Goal: Task Accomplishment & Management: Use online tool/utility

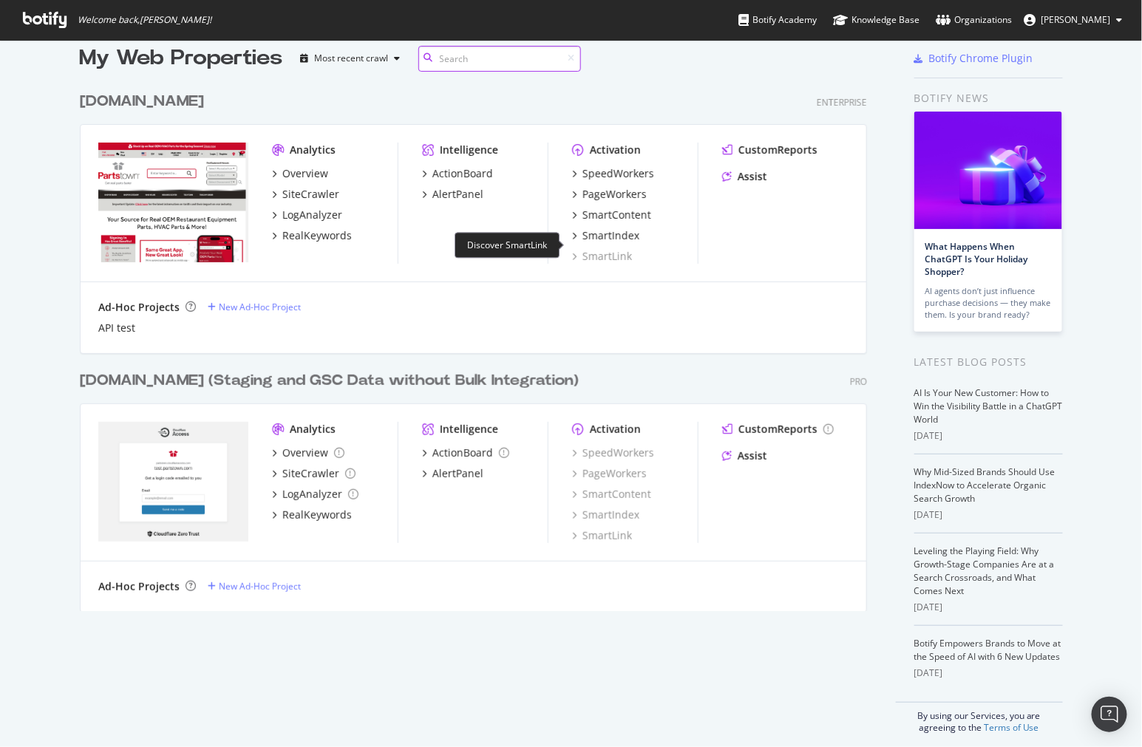
scroll to position [30, 0]
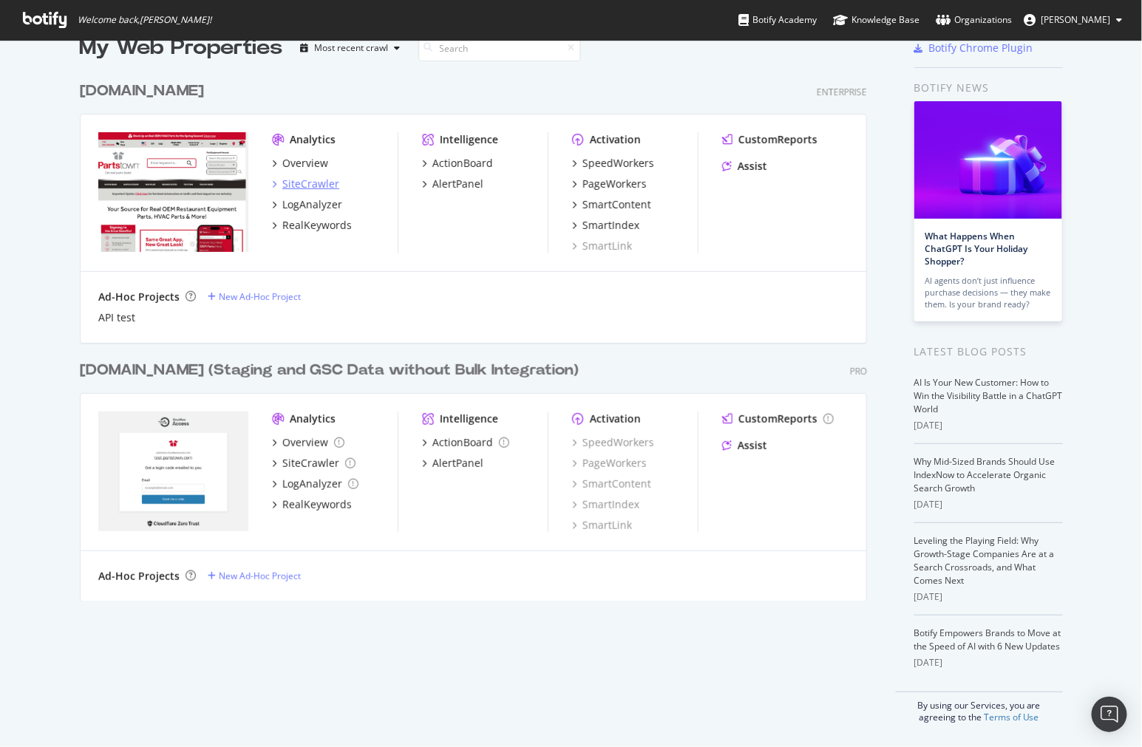
click at [319, 188] on div "SiteCrawler" at bounding box center [310, 184] width 57 height 15
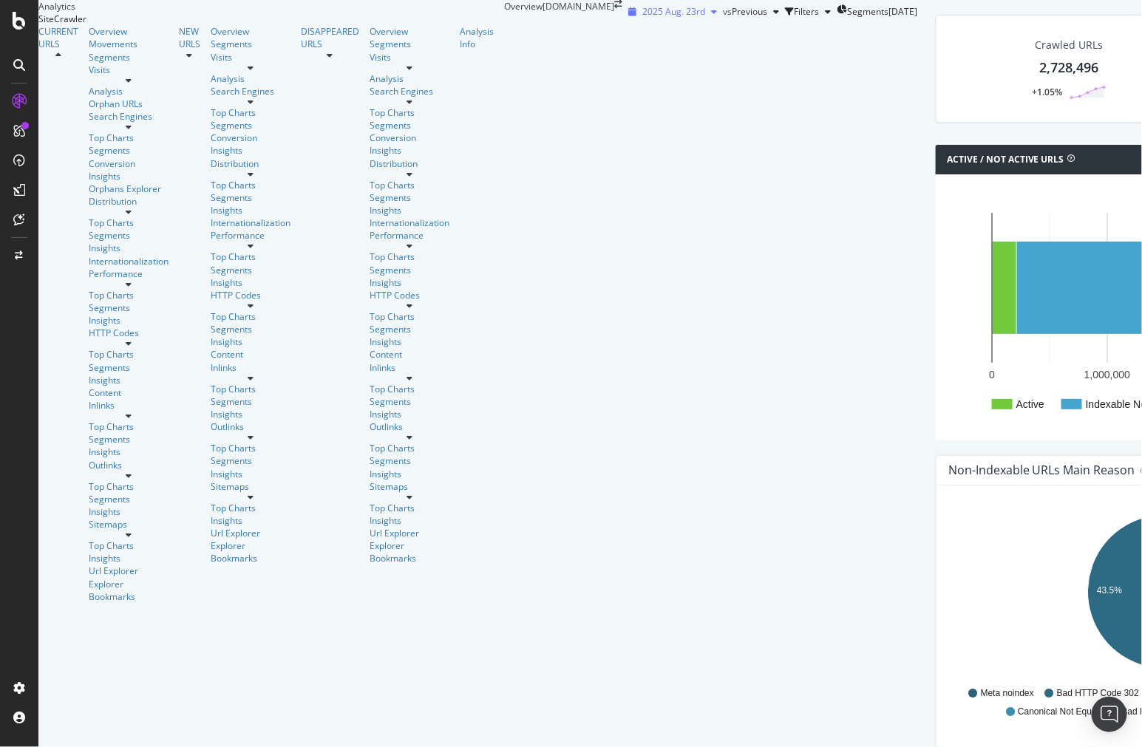
click at [642, 18] on span "2025 Aug. 23rd" at bounding box center [673, 11] width 63 height 13
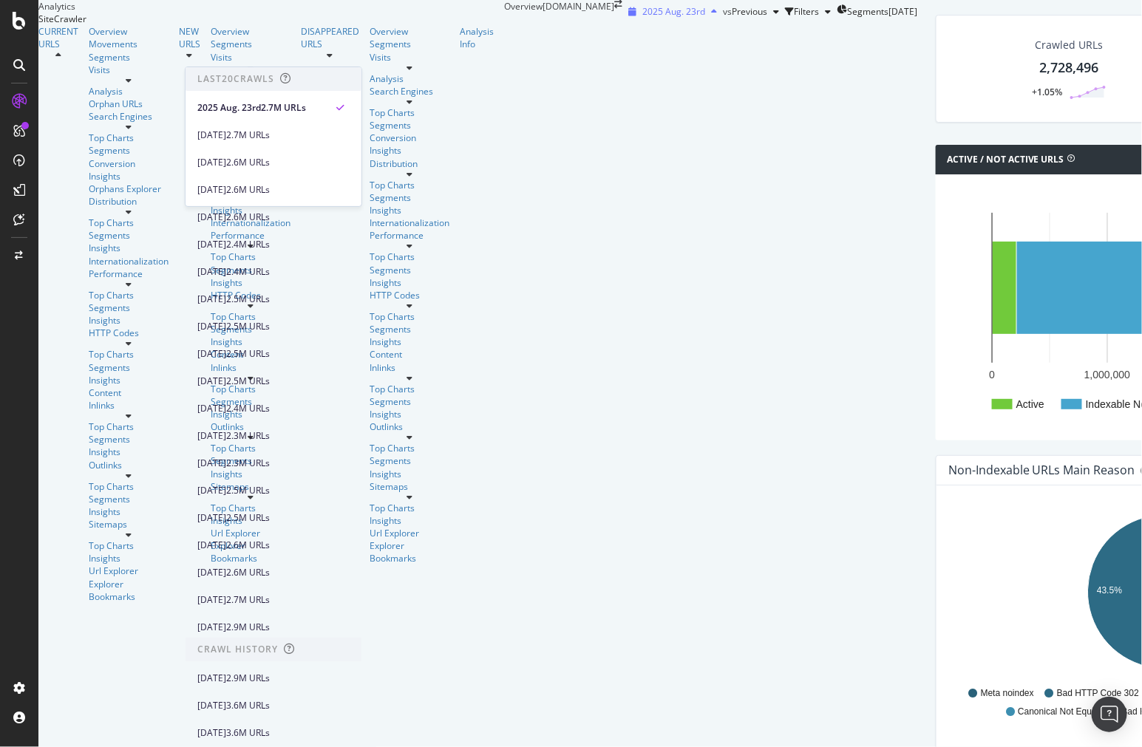
click at [642, 18] on span "2025 Aug. 23rd" at bounding box center [673, 11] width 63 height 13
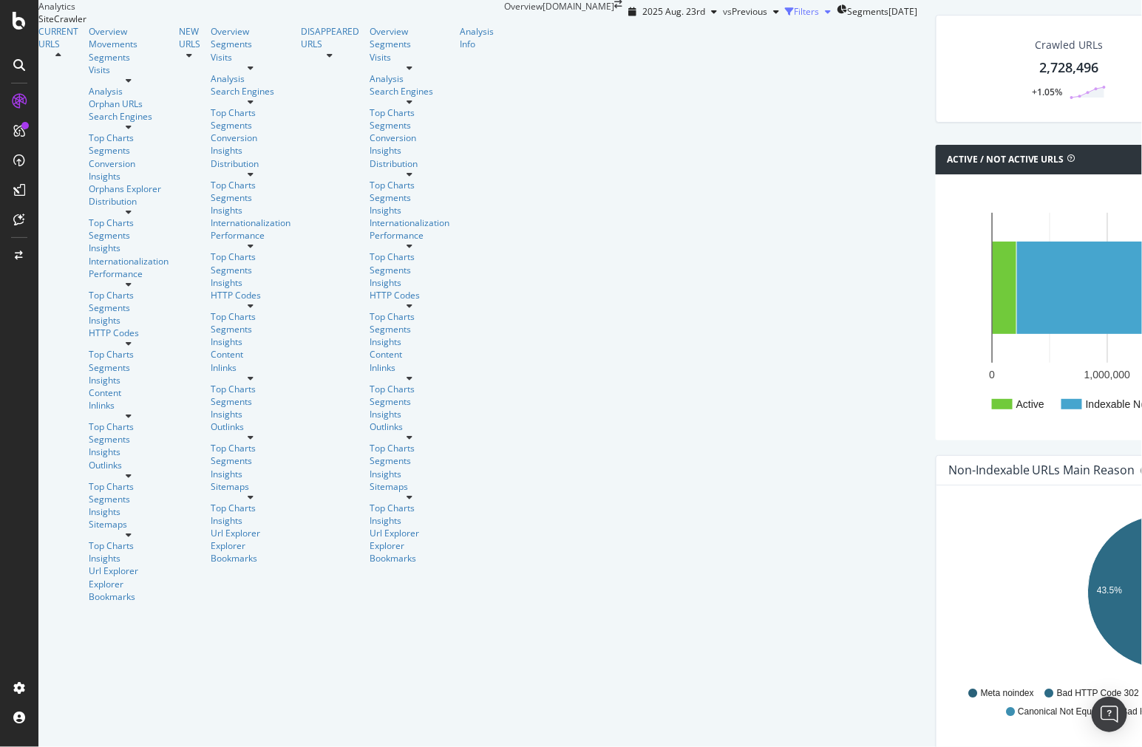
click at [794, 18] on div "Filters" at bounding box center [806, 11] width 25 height 13
click at [847, 18] on span "Segments" at bounding box center [867, 11] width 41 height 13
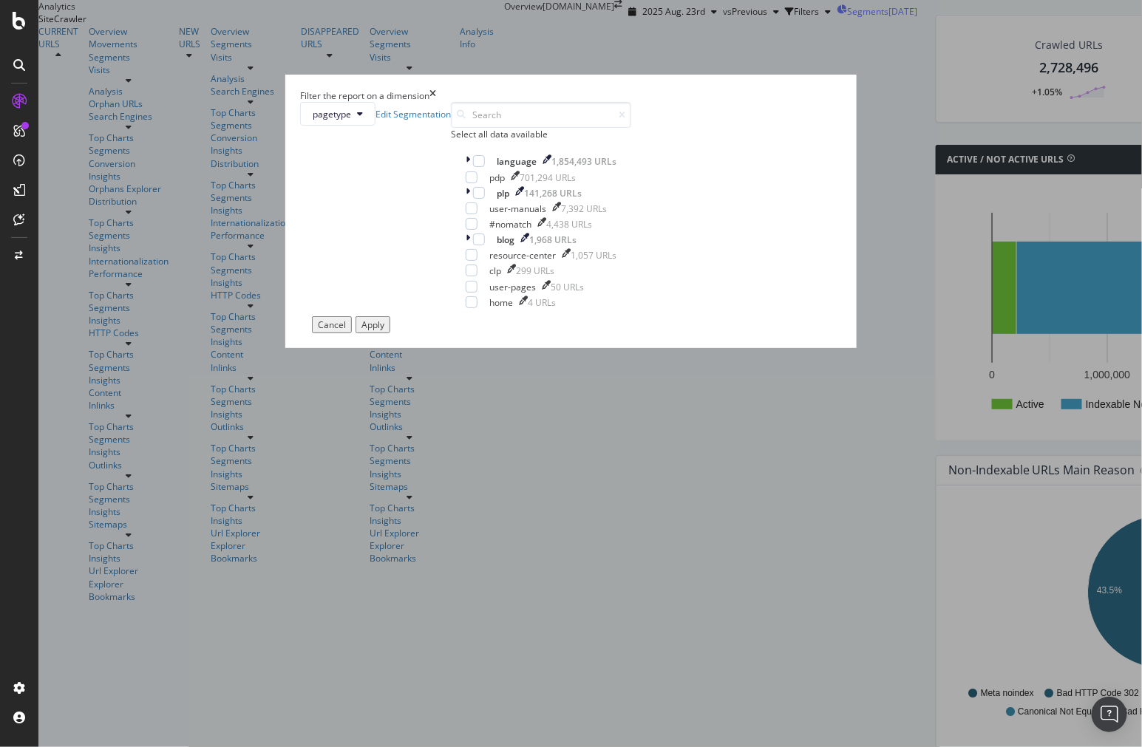
click at [460, 48] on div "Filter the report on a dimension pagetype Edit Segmentation Select all data ava…" at bounding box center [571, 373] width 1142 height 747
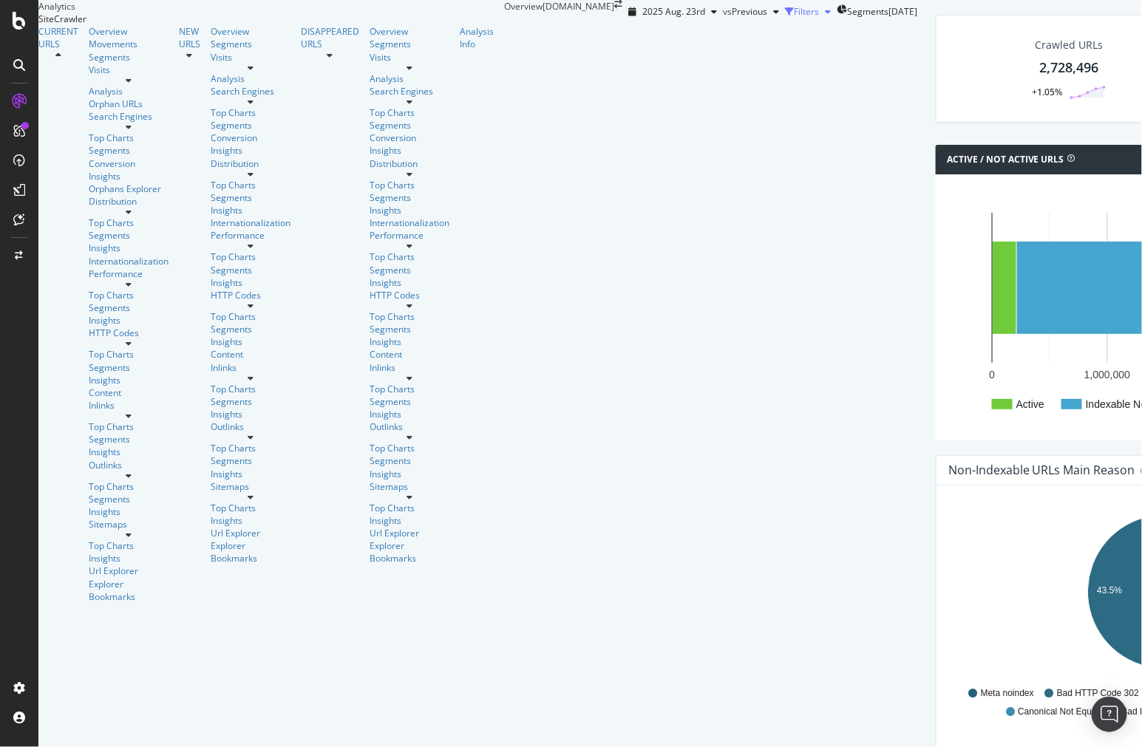
click at [785, 23] on div "Filters" at bounding box center [811, 12] width 52 height 22
click at [647, 37] on div "Add Filter" at bounding box center [666, 30] width 39 height 13
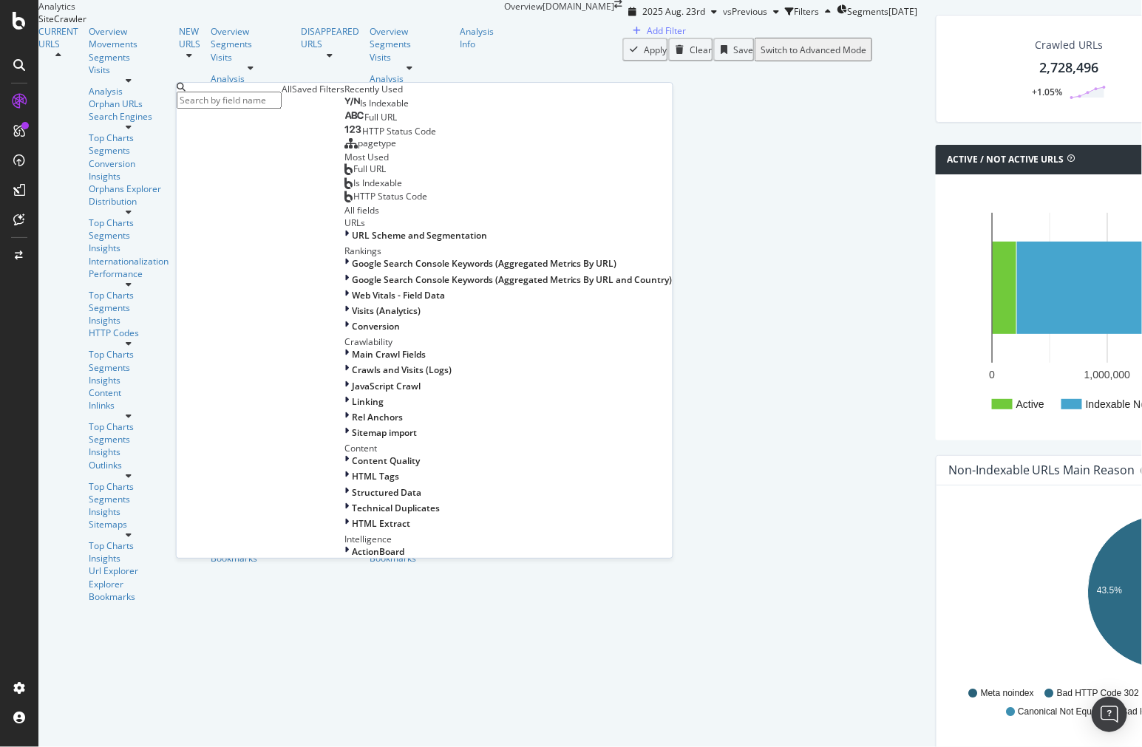
click at [282, 96] on input "text" at bounding box center [229, 100] width 105 height 17
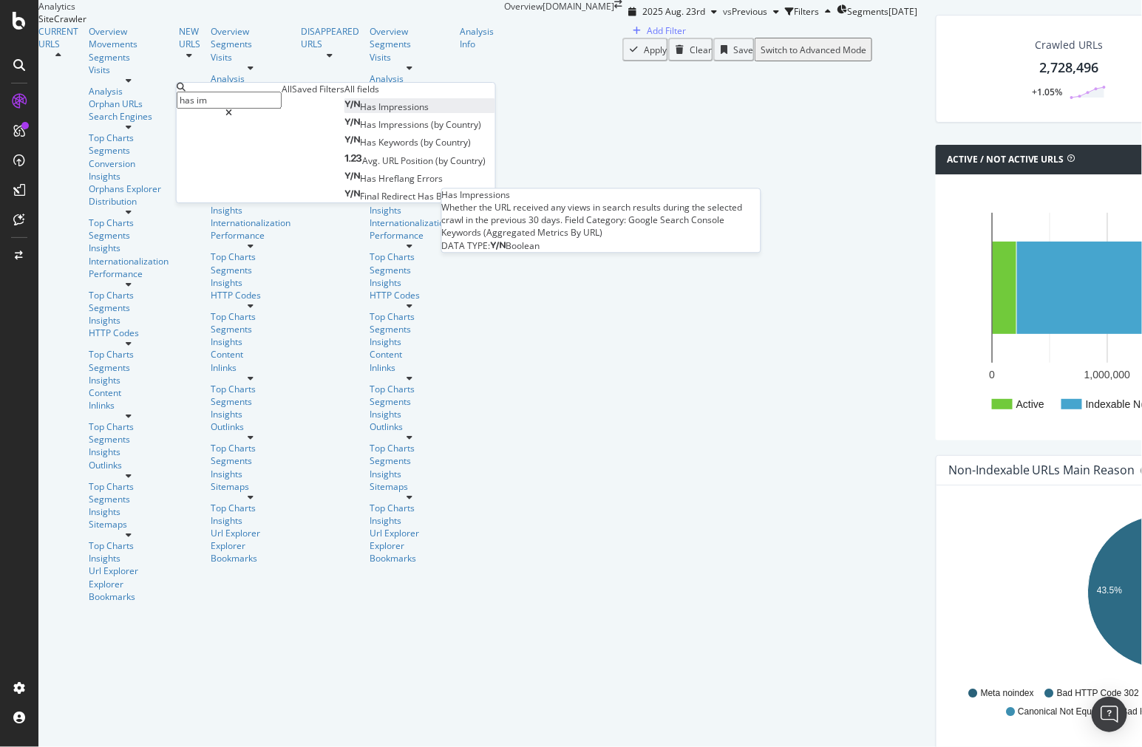
type input "has im"
click at [378, 113] on span "Impressions" at bounding box center [403, 107] width 50 height 13
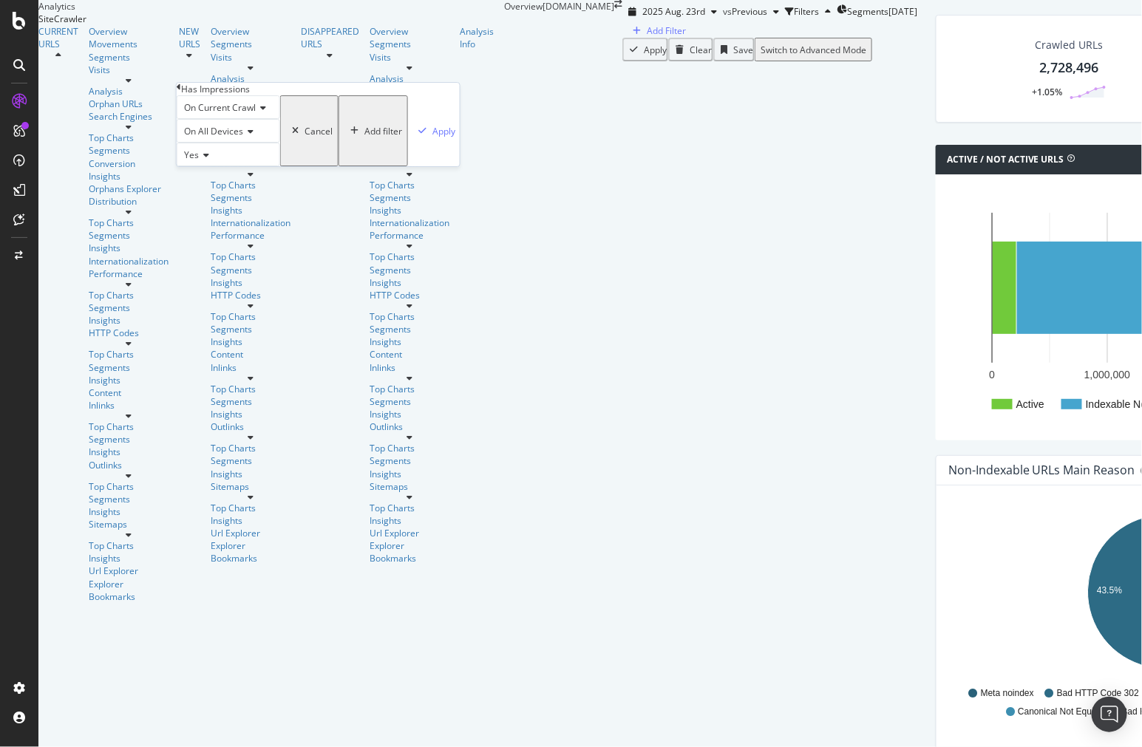
click at [226, 114] on span "On Current Crawl" at bounding box center [220, 107] width 72 height 13
click at [223, 137] on span "On All Devices" at bounding box center [213, 131] width 59 height 13
click at [225, 137] on span "On All Devices" at bounding box center [213, 131] width 59 height 13
click at [412, 135] on div "button" at bounding box center [422, 130] width 20 height 9
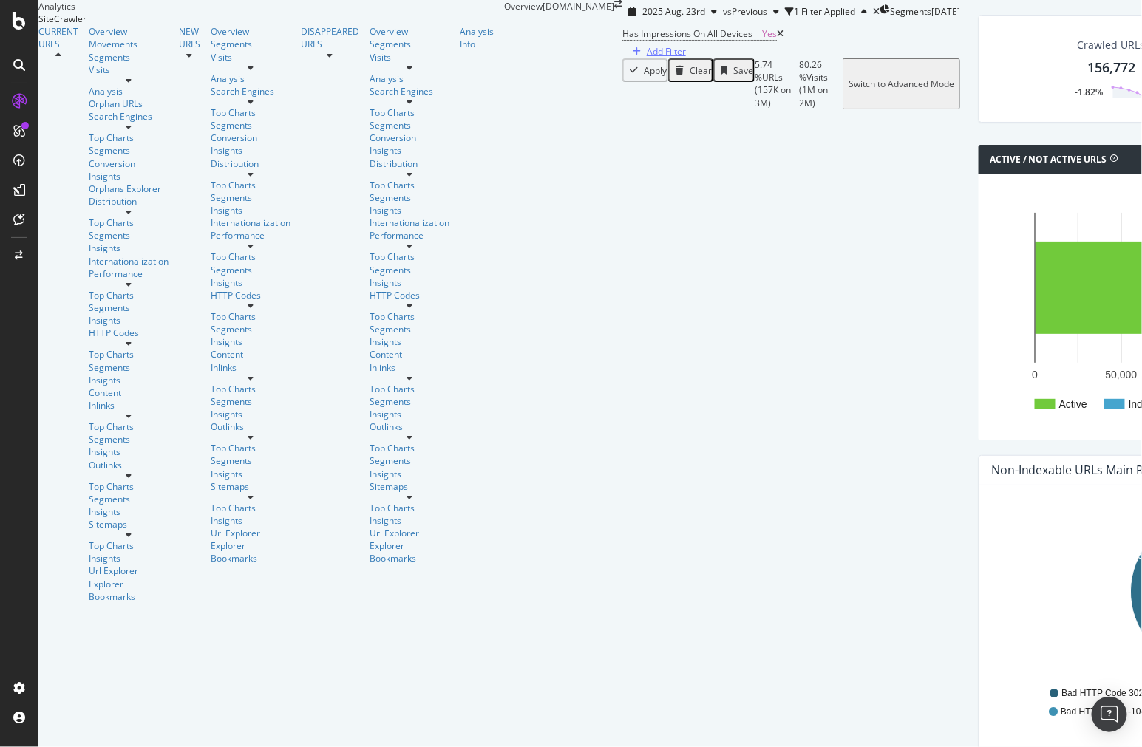
click at [647, 58] on div "Add Filter" at bounding box center [666, 51] width 39 height 13
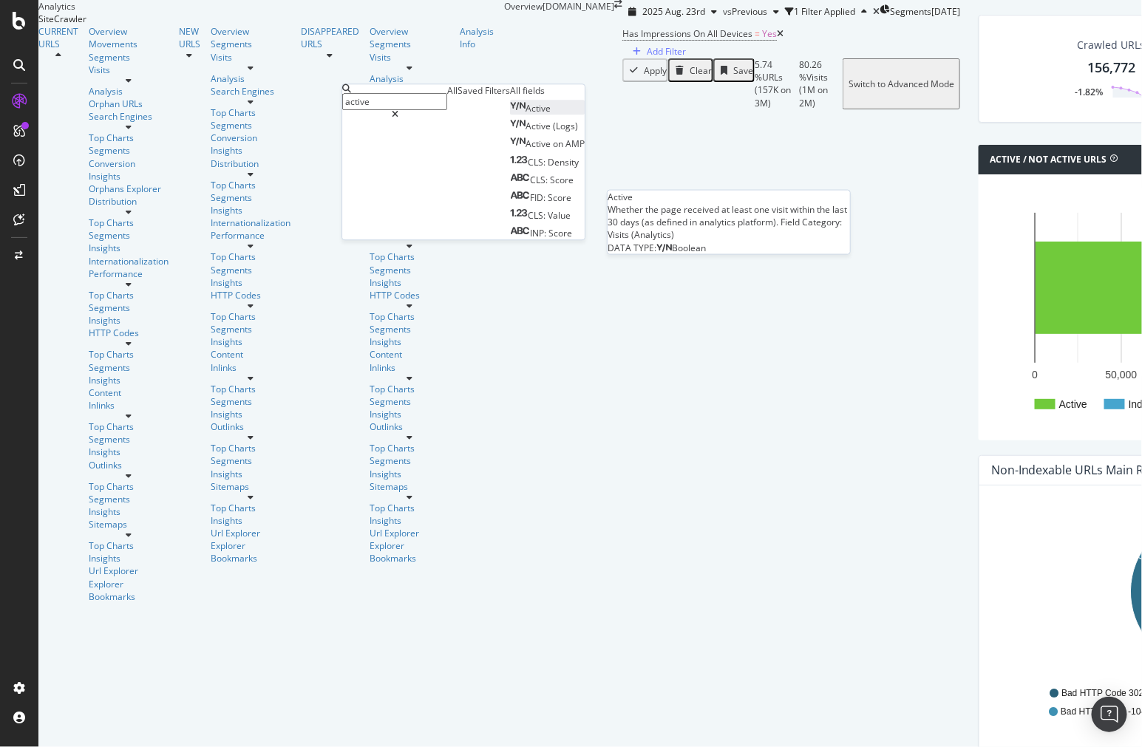
type input "active"
click at [510, 115] on div "Active" at bounding box center [530, 108] width 41 height 13
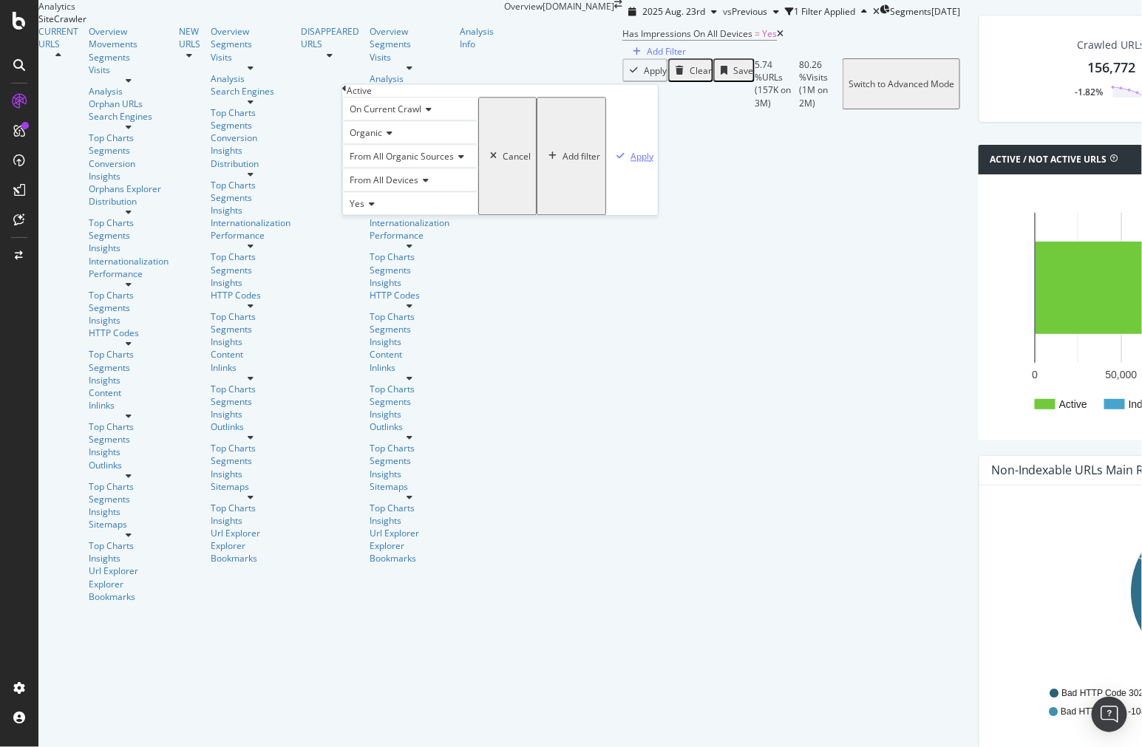
click at [630, 163] on div "Apply" at bounding box center [641, 156] width 23 height 13
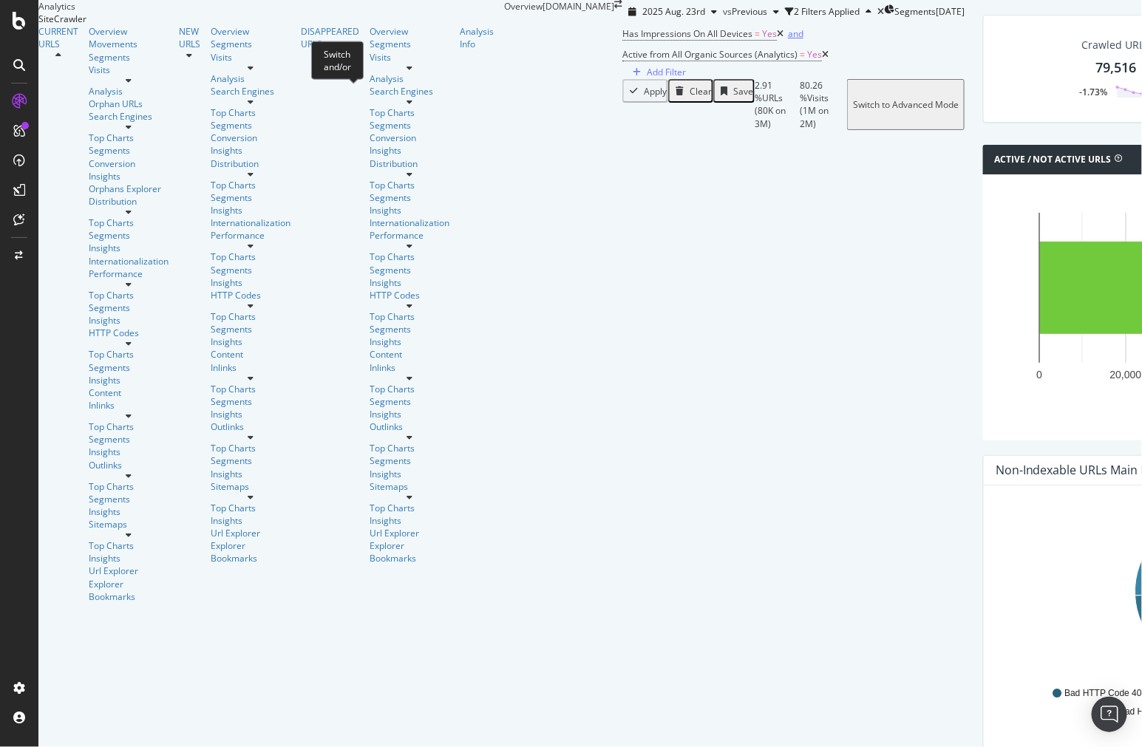
click at [788, 40] on div "and" at bounding box center [796, 33] width 16 height 13
